Goal: Ask a question

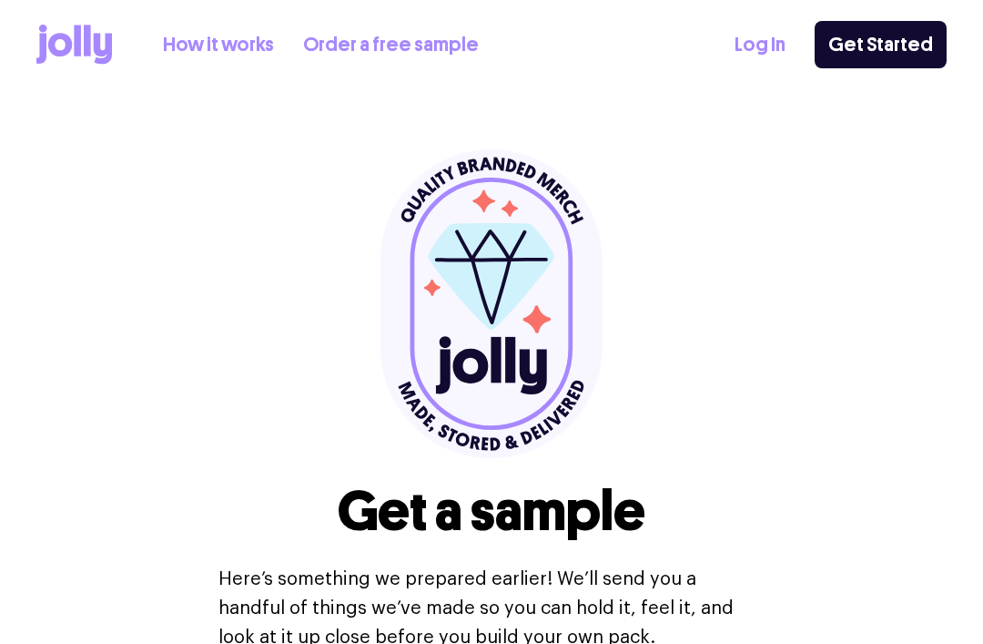
select select
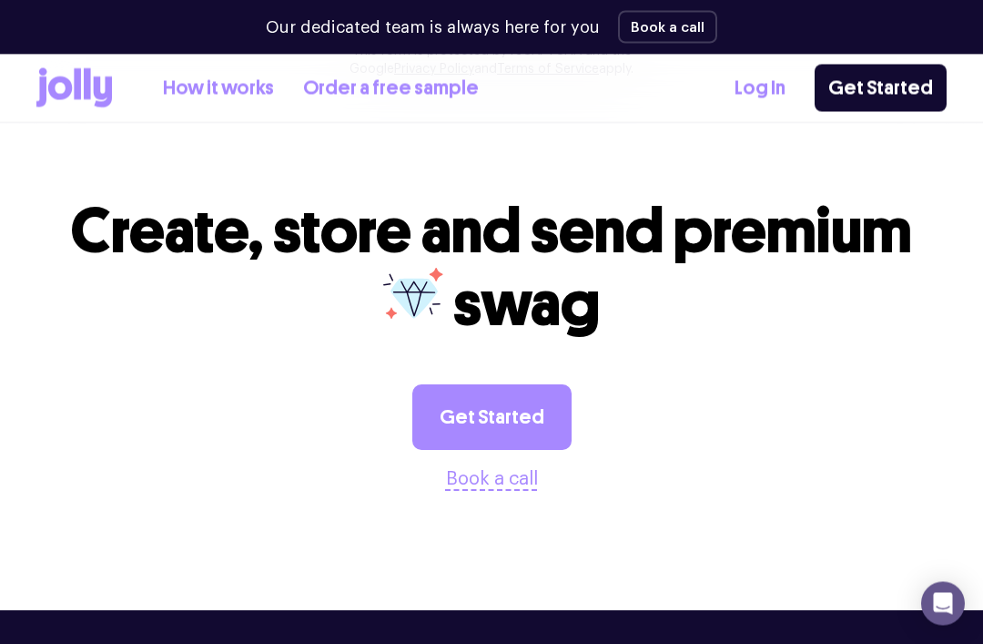
scroll to position [1819, 0]
click at [520, 402] on link "Get Started" at bounding box center [492, 417] width 159 height 66
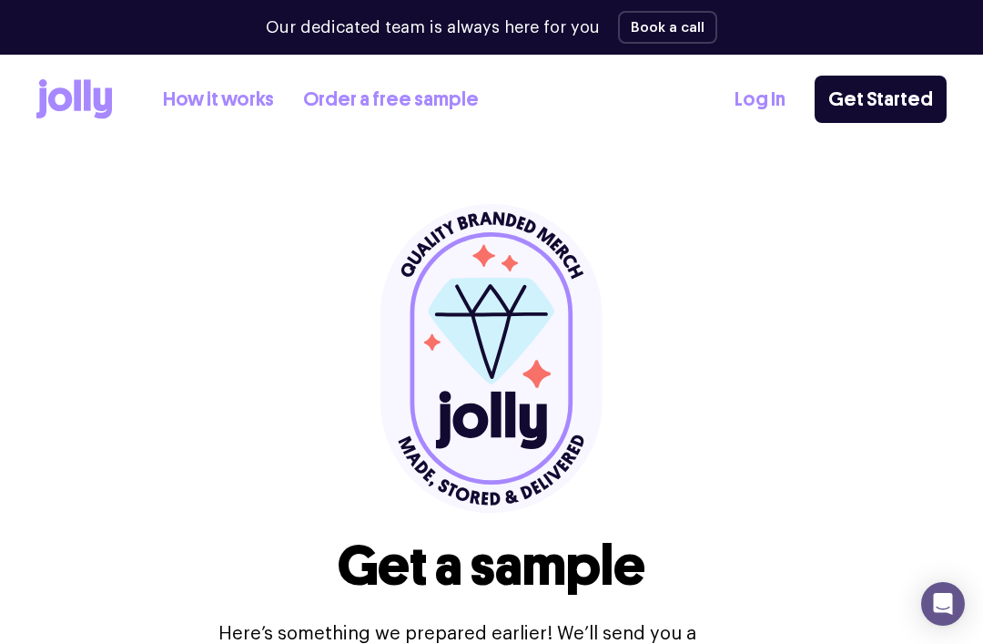
click at [179, 102] on link "How it works" at bounding box center [218, 100] width 111 height 30
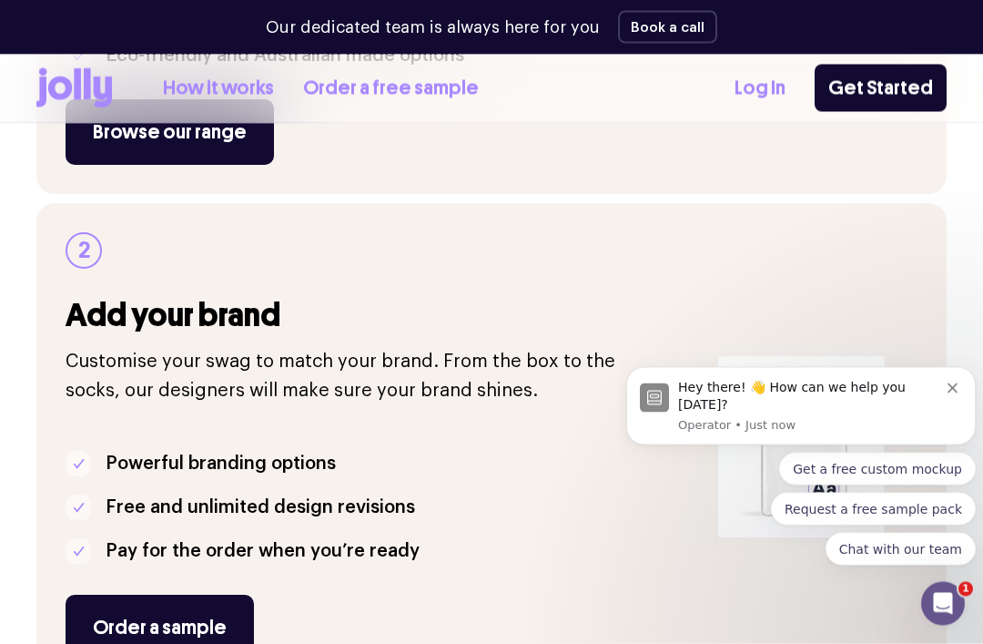
scroll to position [660, 0]
click at [945, 603] on icon "Open Intercom Messenger" at bounding box center [943, 603] width 13 height 15
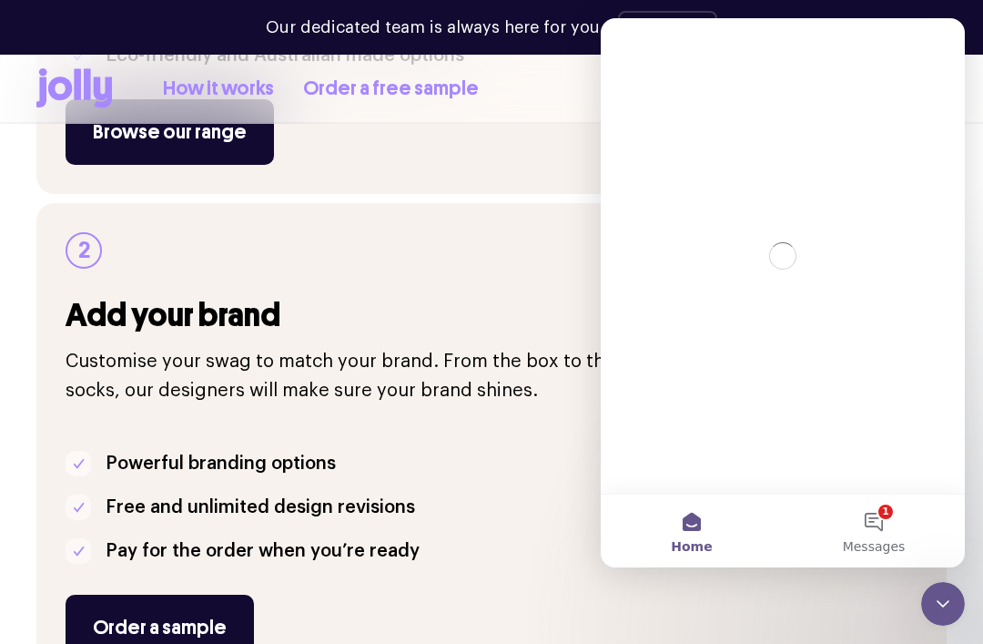
scroll to position [0, 0]
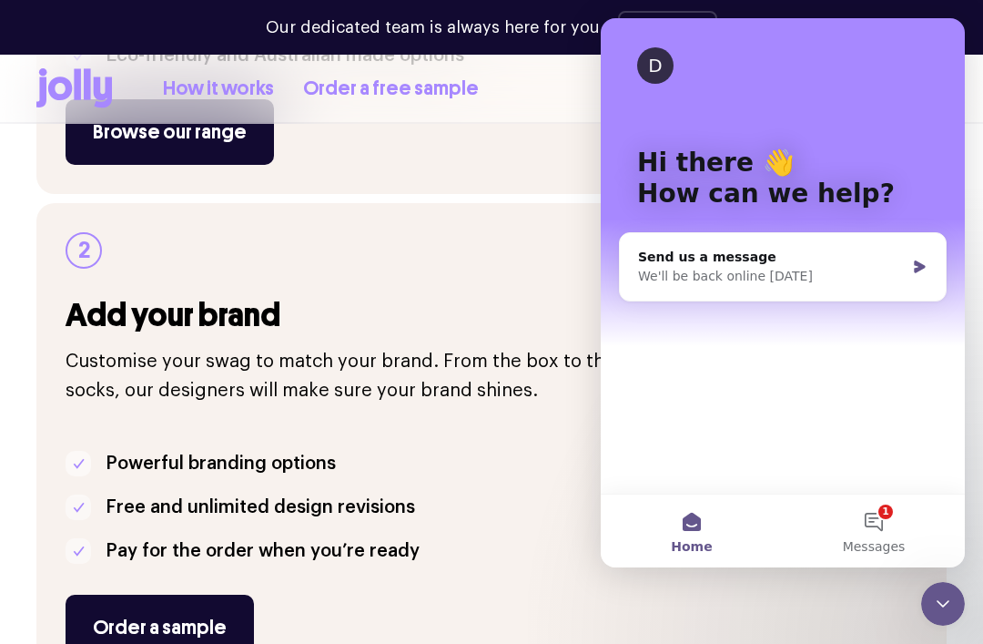
click at [875, 567] on button "1 Messages" at bounding box center [874, 530] width 182 height 73
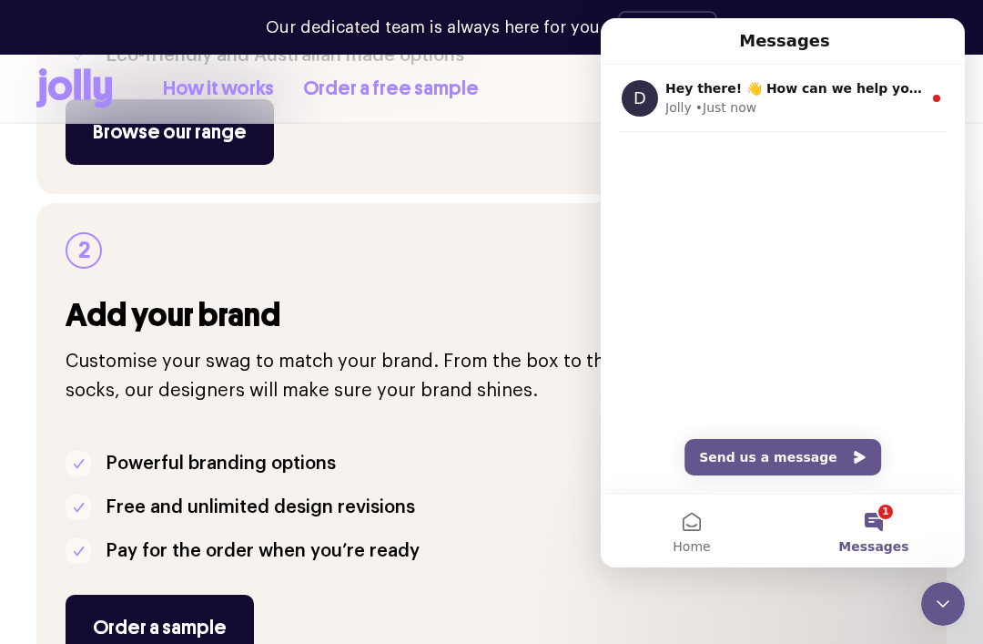
click at [932, 120] on div "D Hey there! 👋 How can we help you today? Jolly • Just now" at bounding box center [783, 98] width 364 height 67
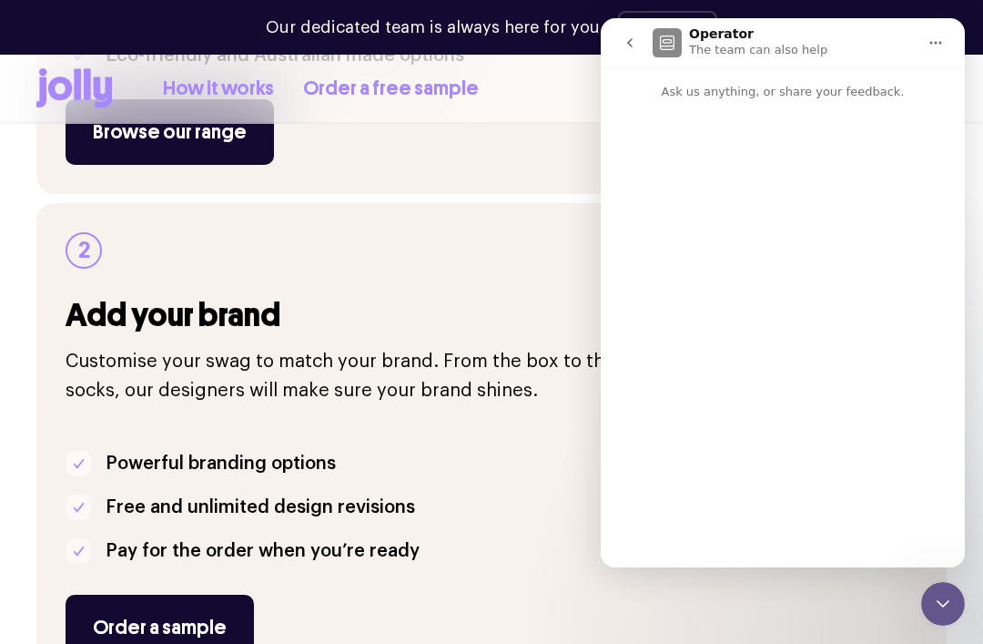
scroll to position [584, 0]
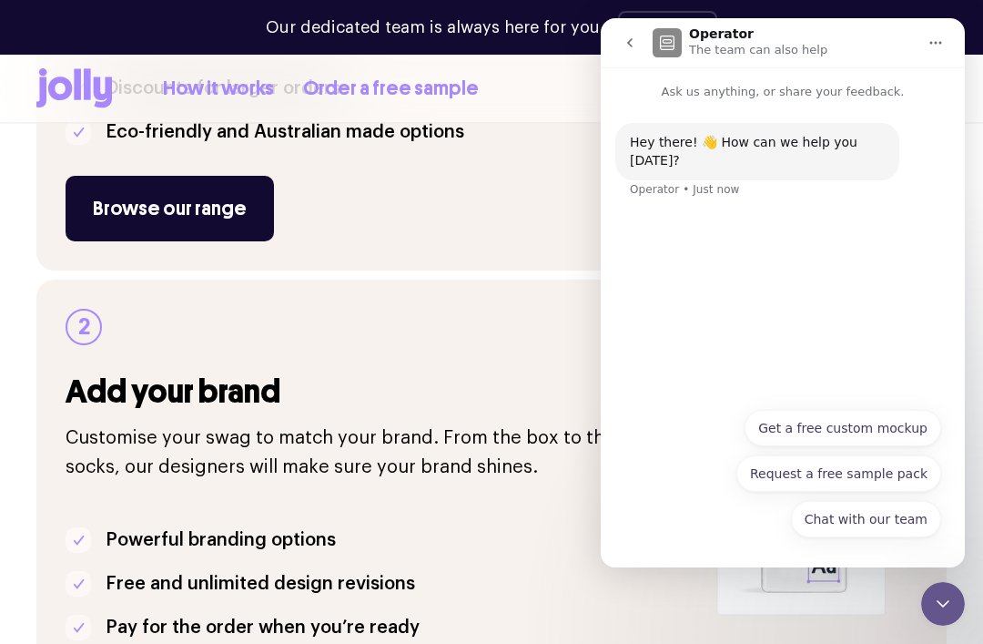
click at [899, 446] on button "Get a free custom mockup" at bounding box center [843, 428] width 197 height 36
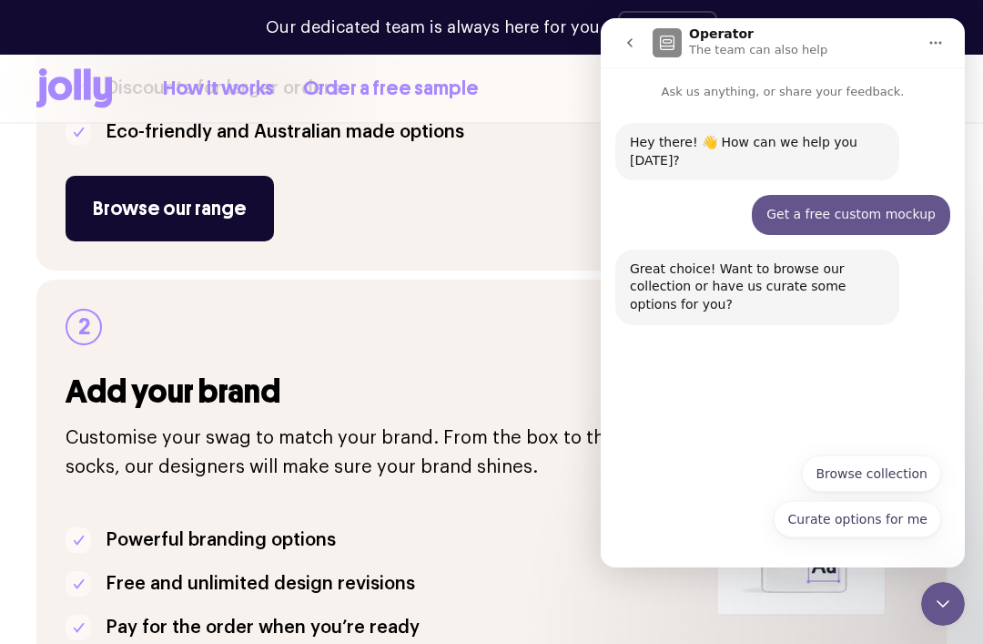
click at [921, 492] on button "Browse collection" at bounding box center [871, 473] width 139 height 36
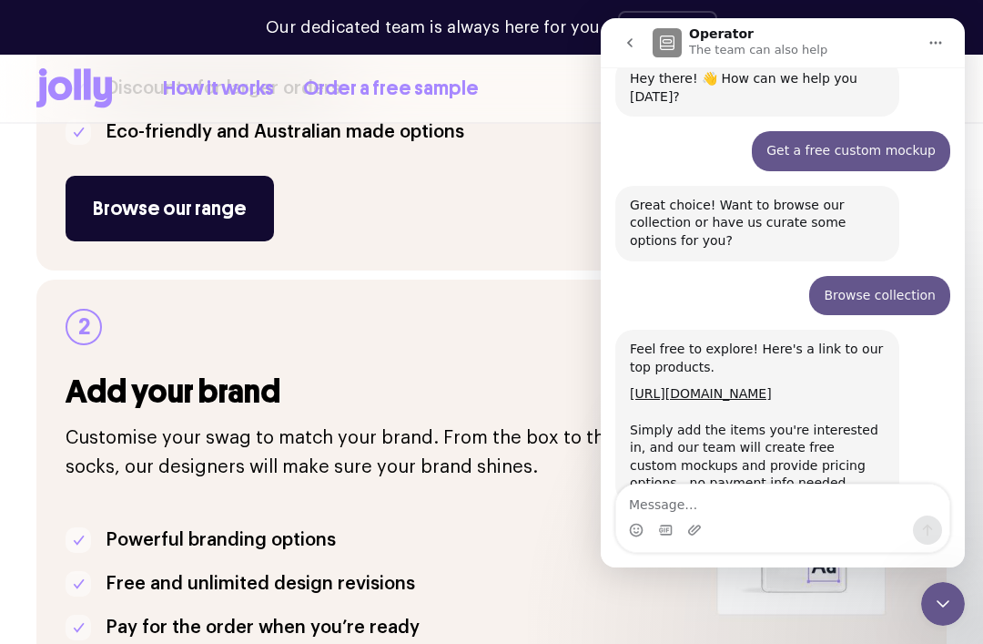
scroll to position [72, 0]
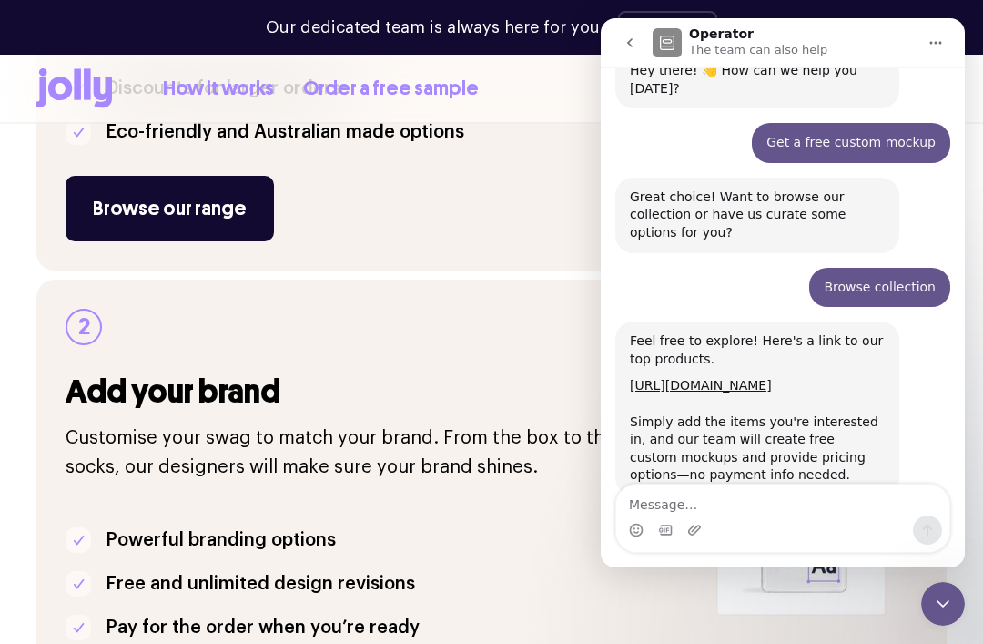
click at [772, 385] on link "https://www.sendjolly.com.au/builder/products" at bounding box center [701, 385] width 142 height 15
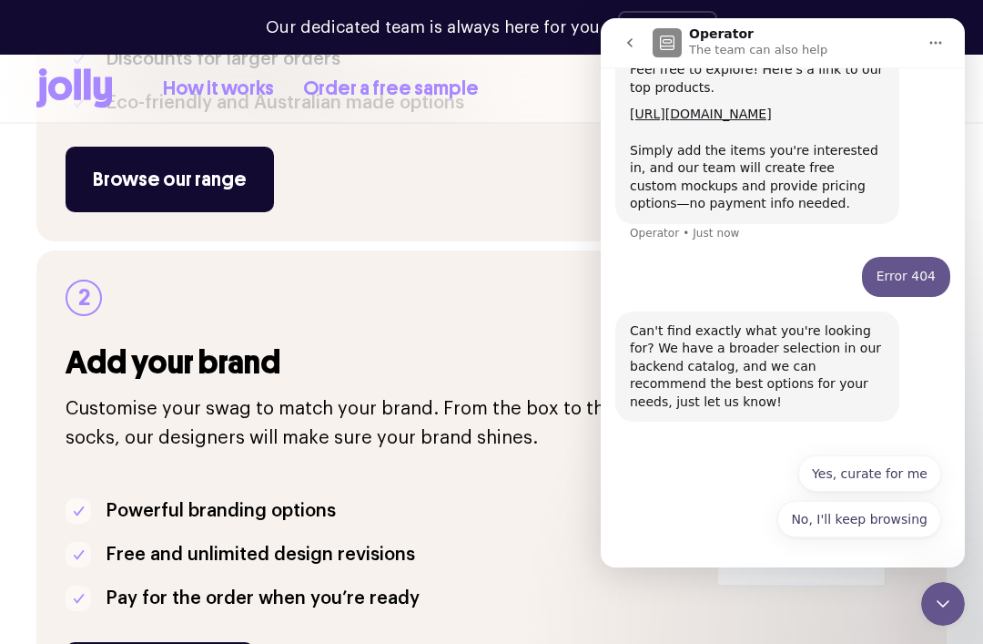
scroll to position [350, 0]
click at [920, 470] on button "Yes, curate for me" at bounding box center [870, 473] width 143 height 36
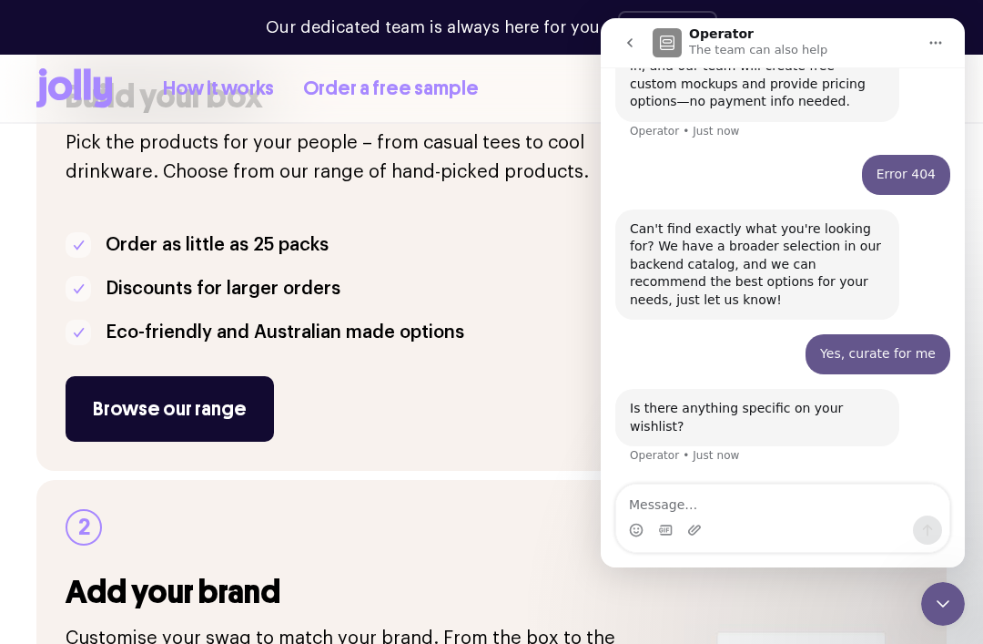
scroll to position [450, 0]
click at [842, 493] on textarea "Message…" at bounding box center [782, 499] width 333 height 31
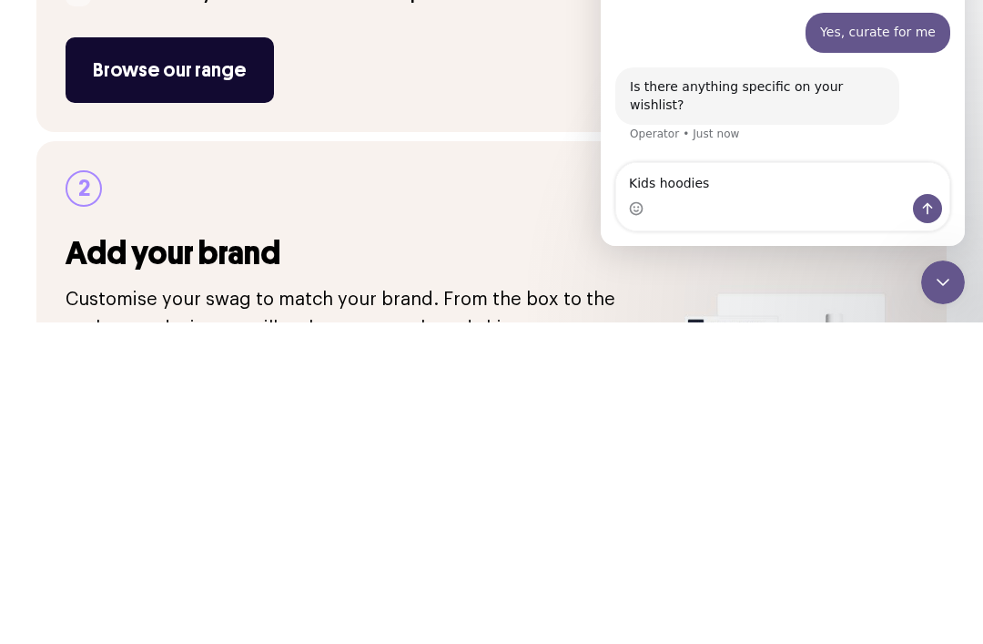
type textarea "Kids hoodies"
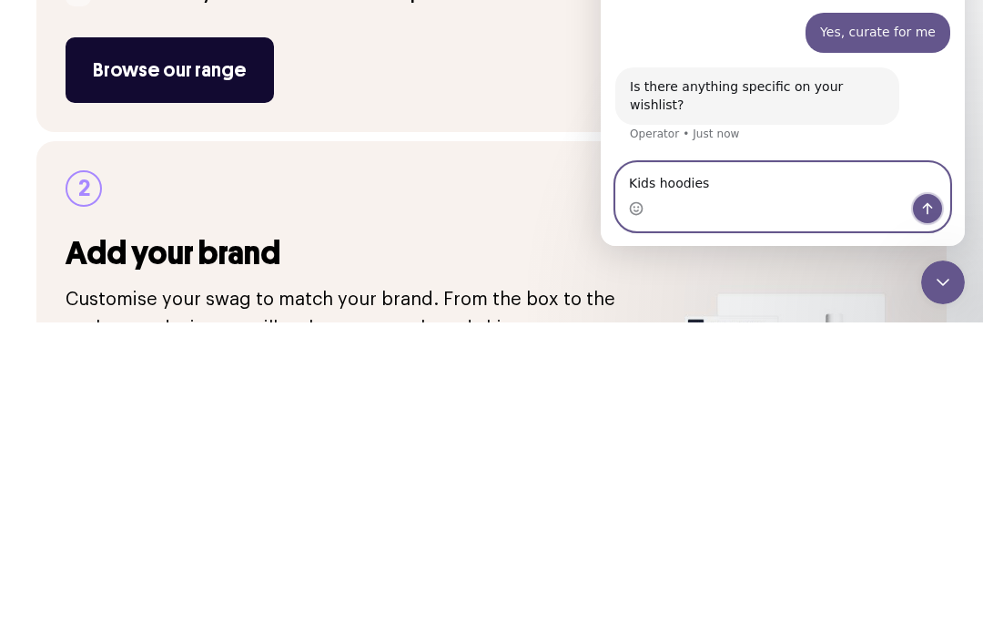
click at [942, 210] on button "Send a message…" at bounding box center [927, 208] width 29 height 29
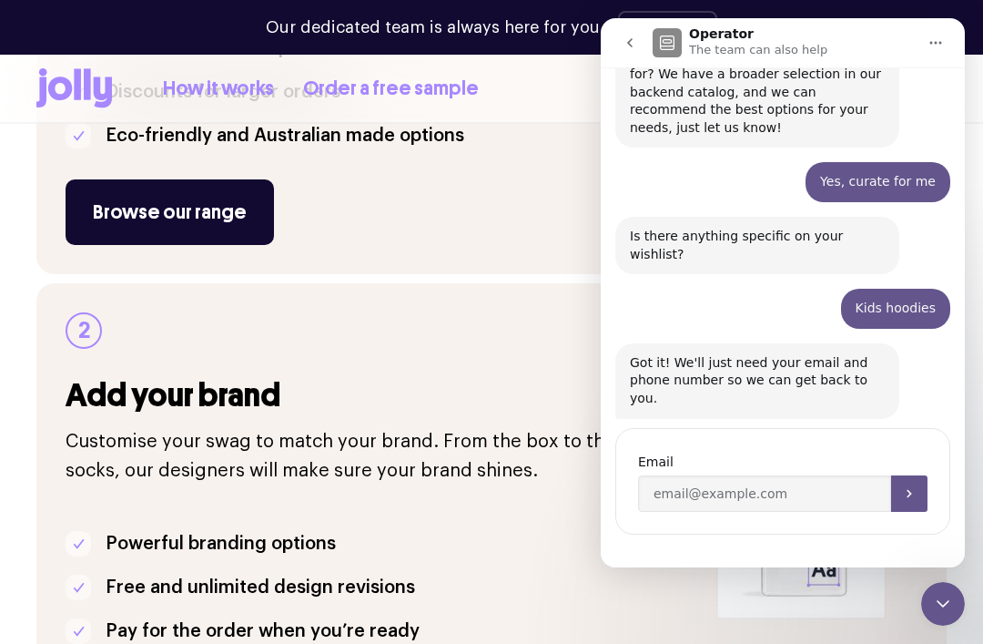
scroll to position [617, 0]
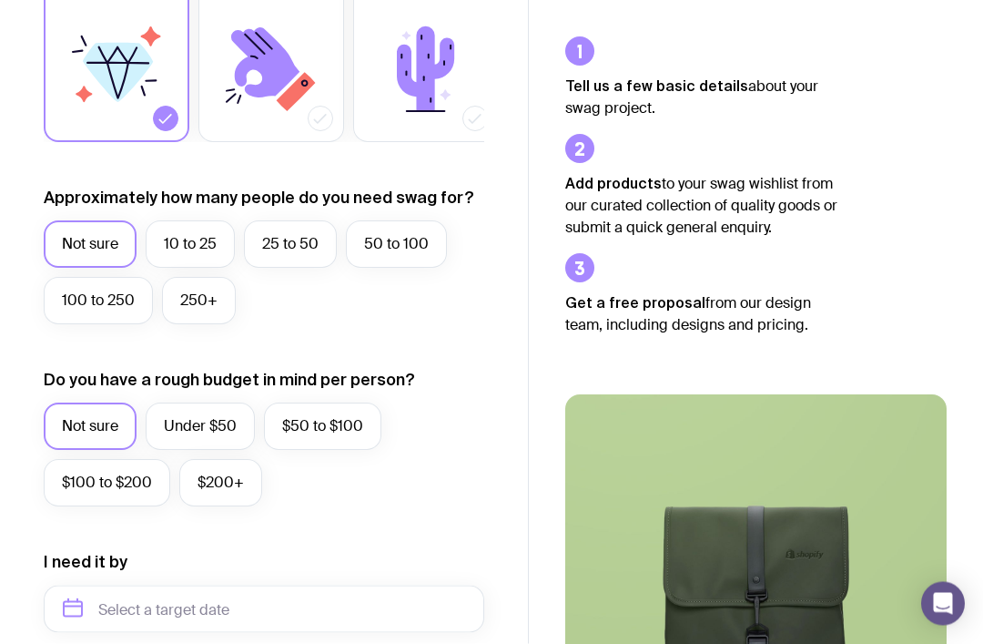
scroll to position [422, 0]
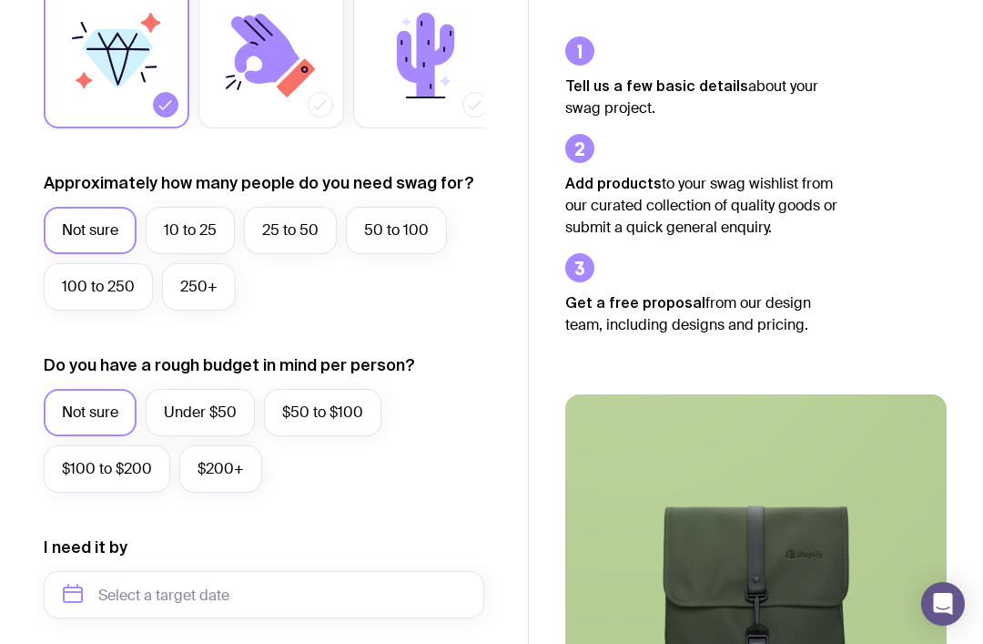
click at [166, 411] on label "Under $50" at bounding box center [200, 412] width 109 height 47
click at [0, 0] on input "Under $50" at bounding box center [0, 0] width 0 height 0
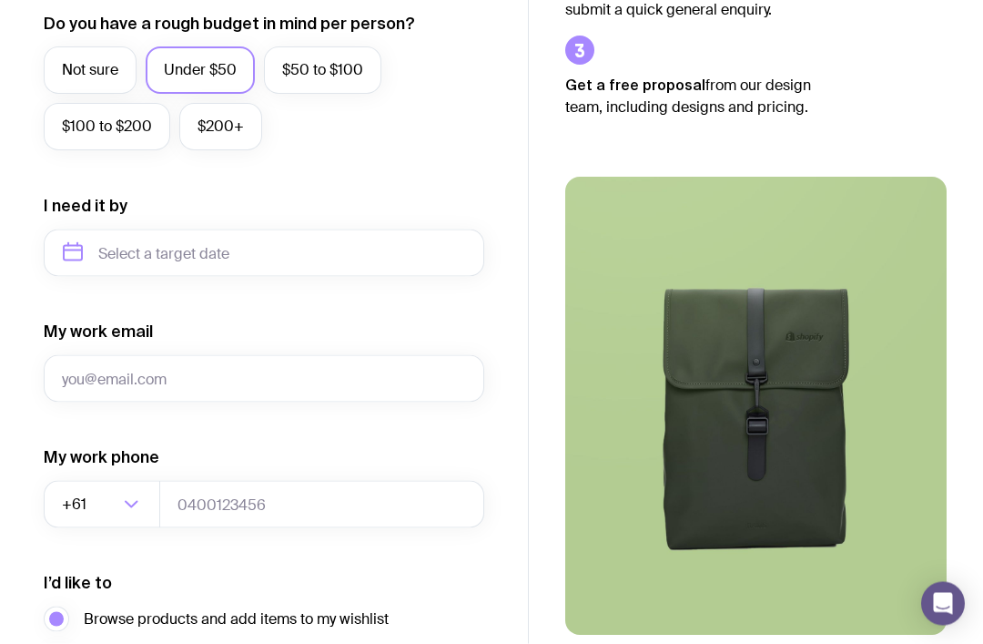
scroll to position [786, 0]
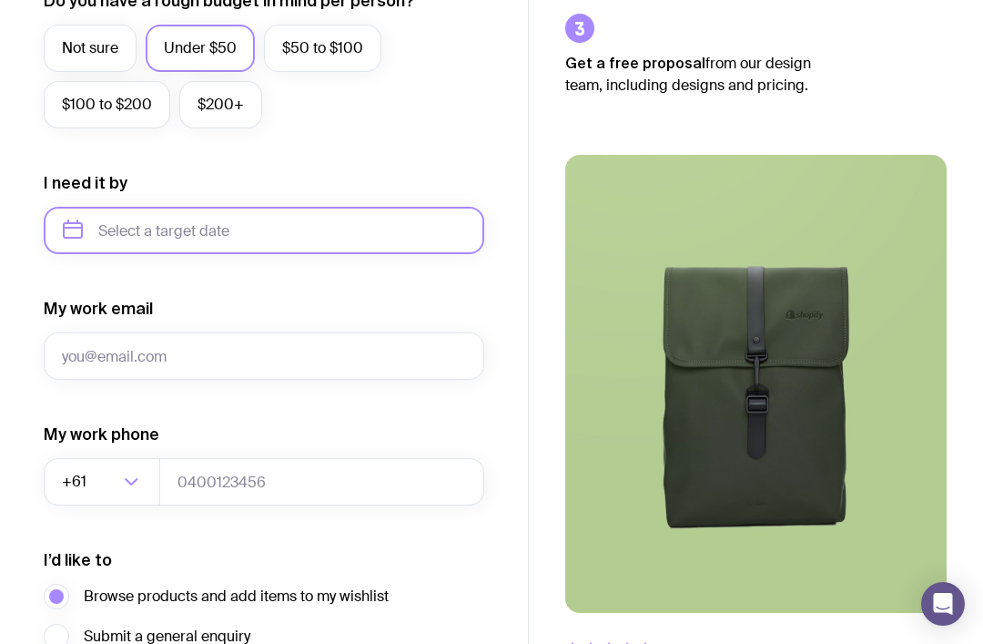
click at [96, 212] on input "text" at bounding box center [264, 230] width 441 height 47
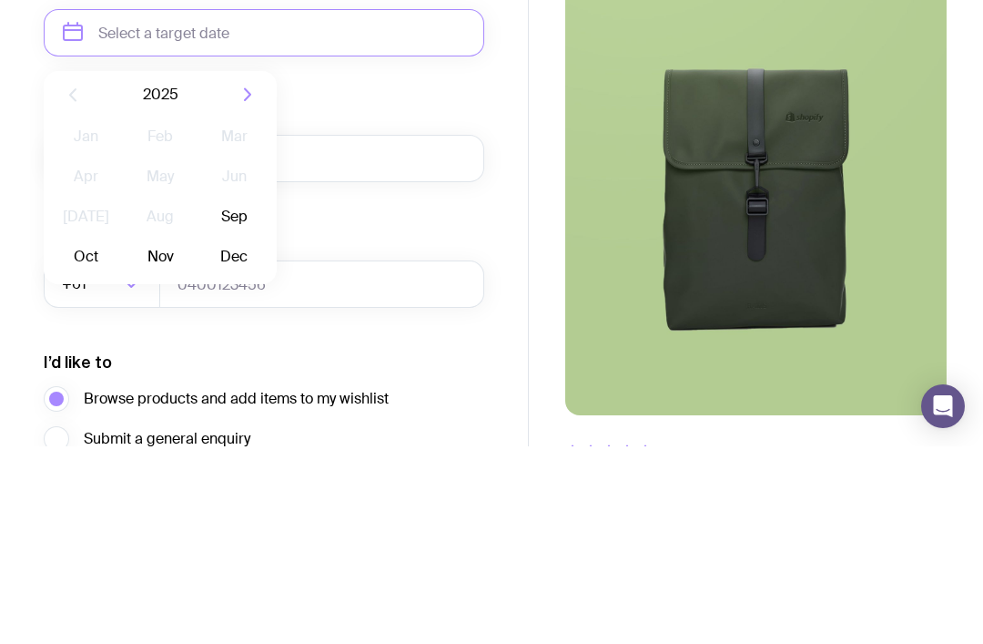
click at [127, 436] on button "Oct" at bounding box center [160, 454] width 66 height 36
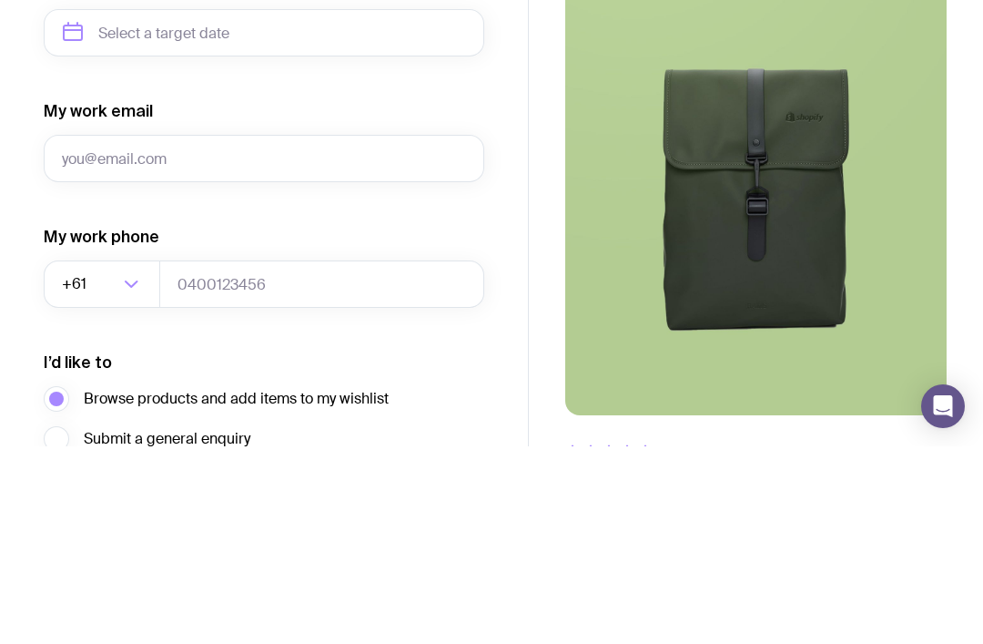
type input "[DATE]"
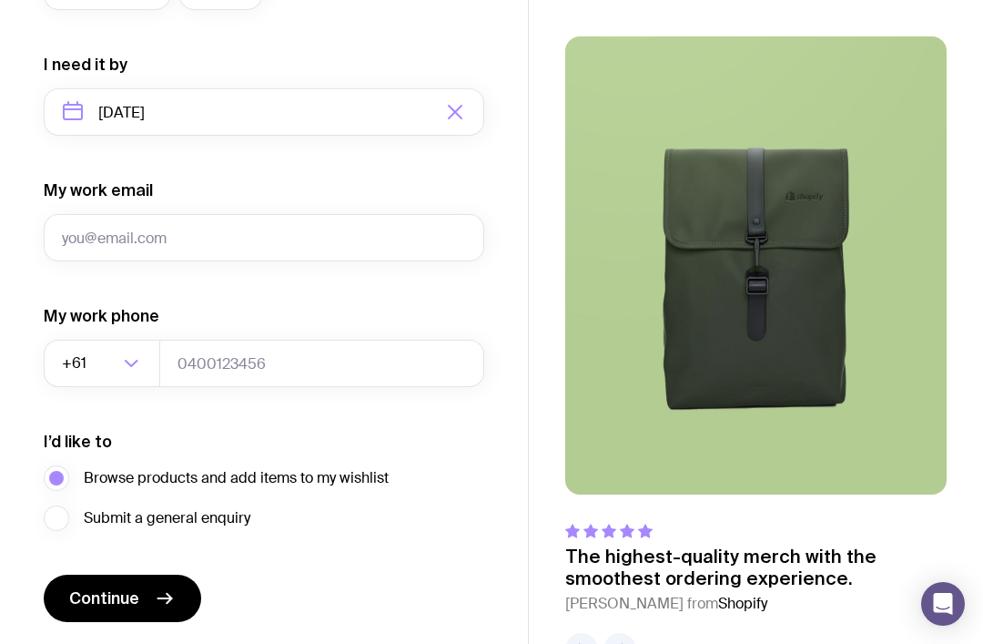
click at [90, 587] on button "Continue" at bounding box center [123, 598] width 158 height 47
click at [625, 643] on icon "button" at bounding box center [624, 650] width 5 height 10
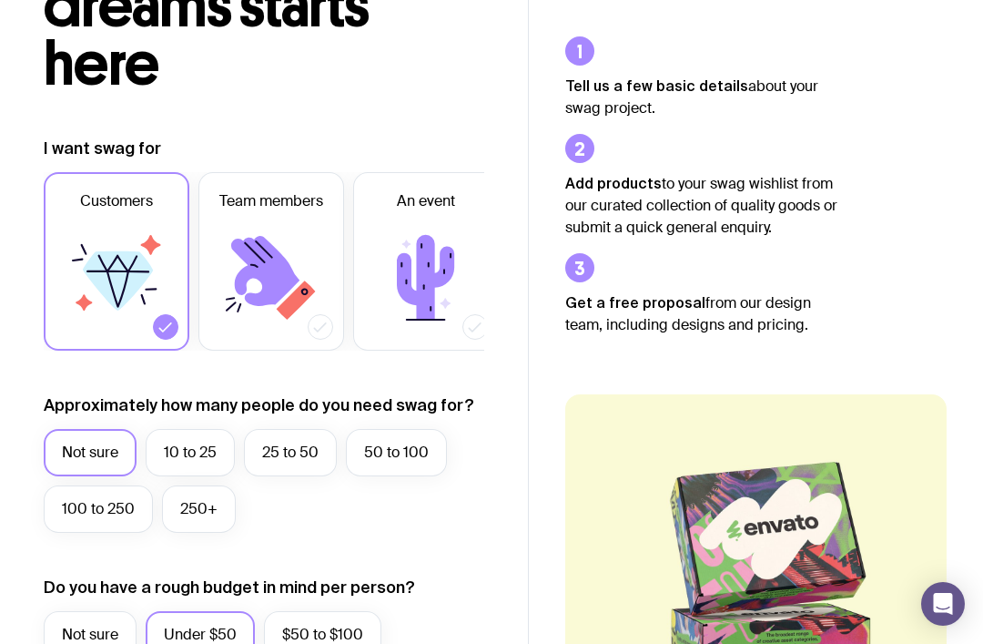
scroll to position [0, 0]
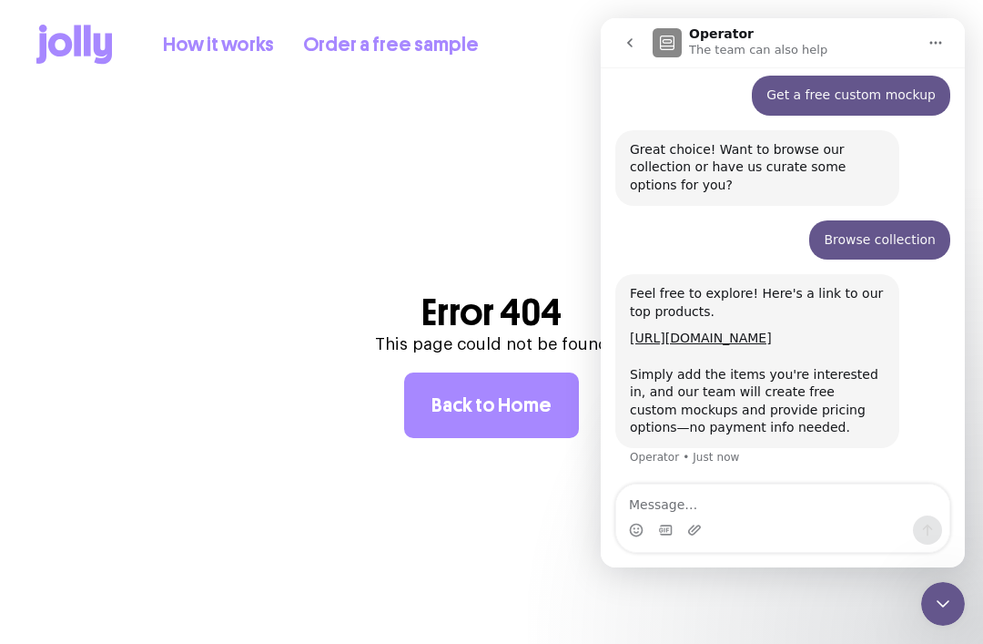
scroll to position [130, 0]
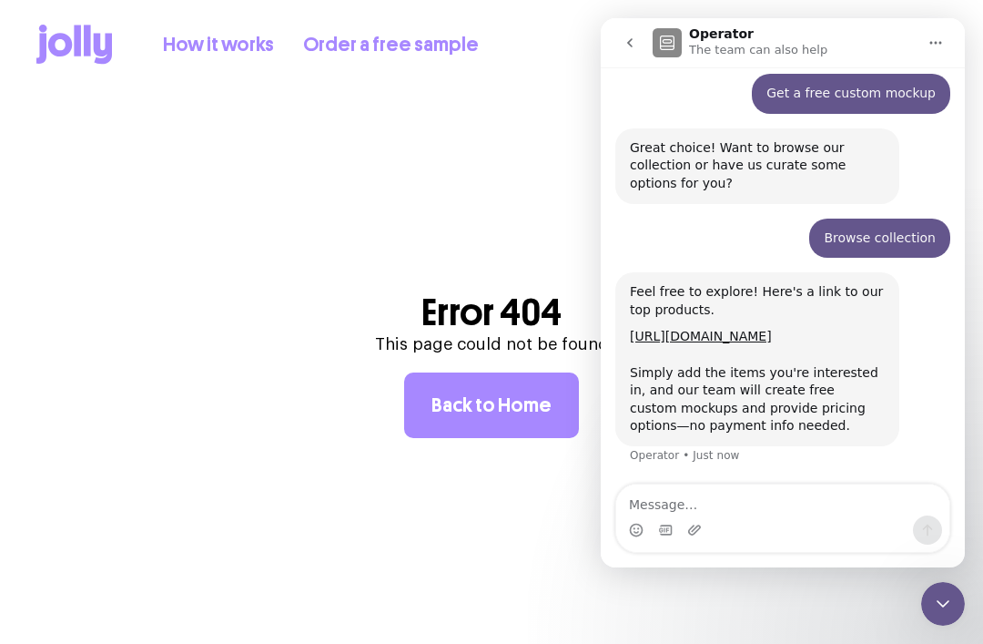
click at [745, 513] on textarea "Message…" at bounding box center [782, 499] width 333 height 31
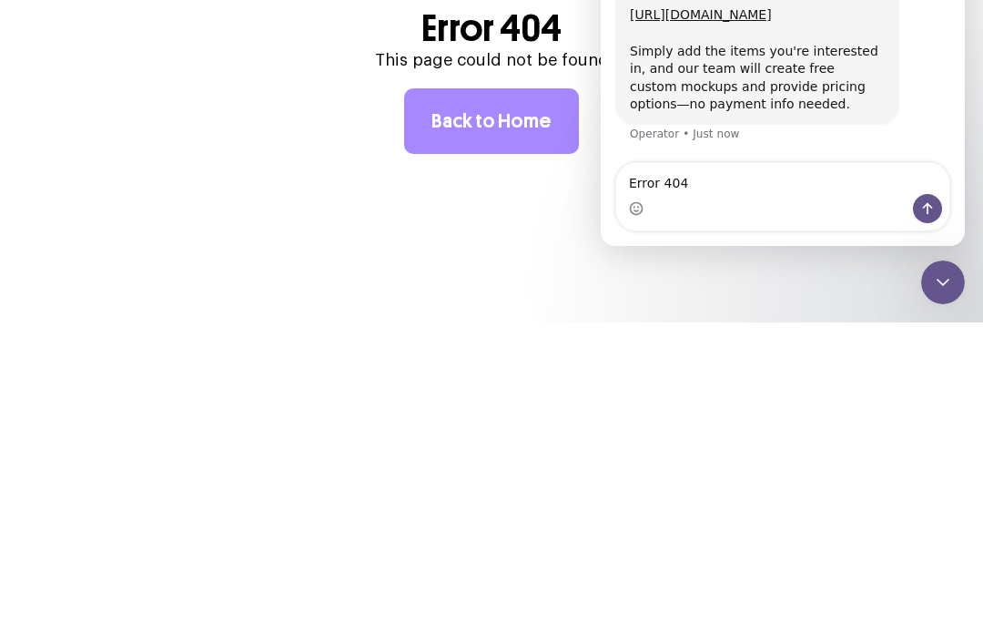
type textarea "Error 404"
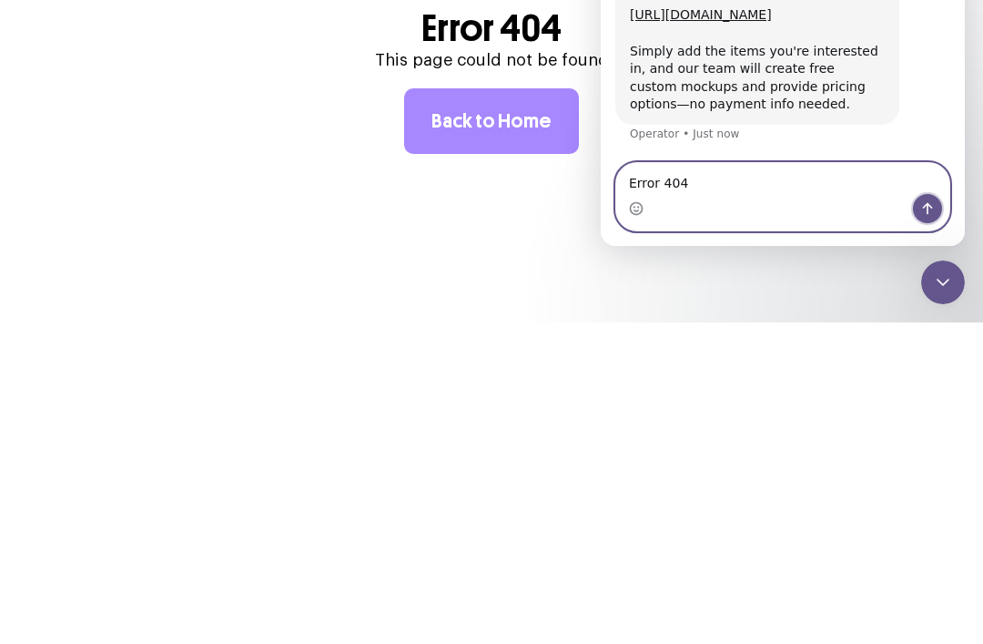
click at [929, 209] on icon "Send a message…" at bounding box center [928, 208] width 15 height 15
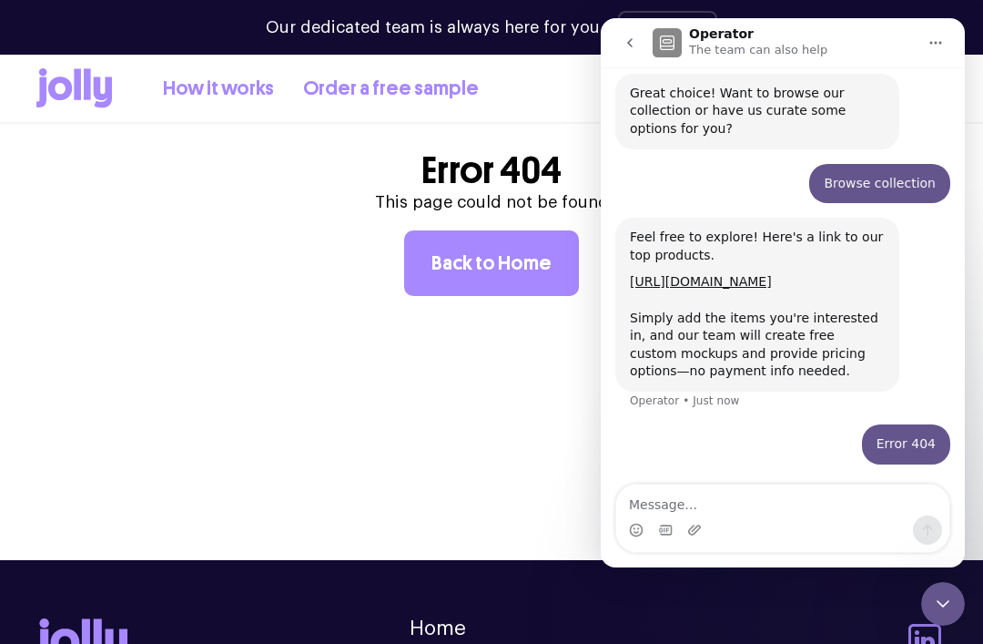
scroll to position [184, 0]
